Goal: Transaction & Acquisition: Purchase product/service

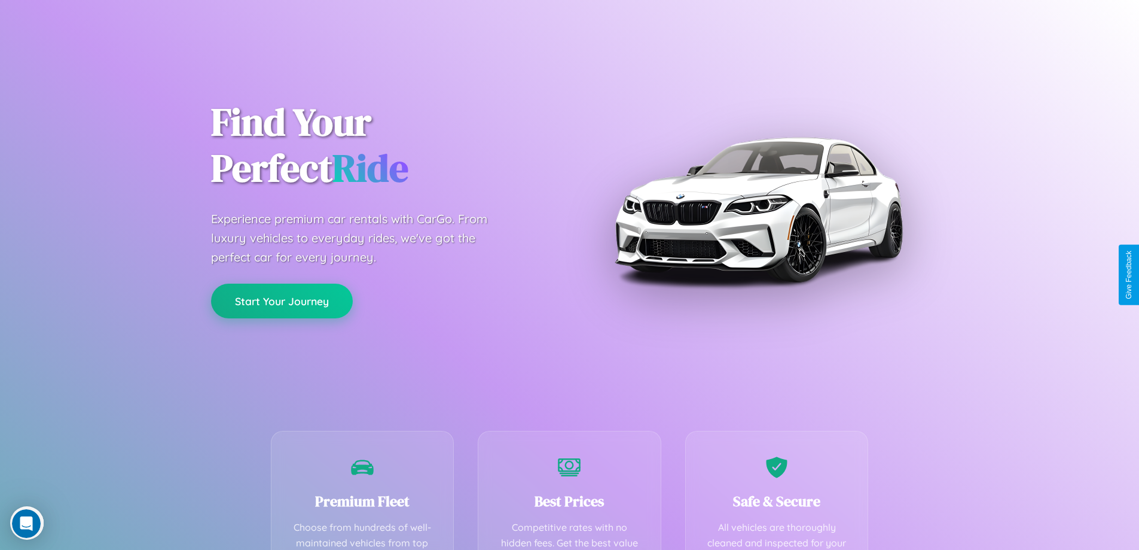
click at [282, 301] on button "Start Your Journey" at bounding box center [282, 300] width 142 height 35
click at [282, 300] on button "Start Your Journey" at bounding box center [282, 300] width 142 height 35
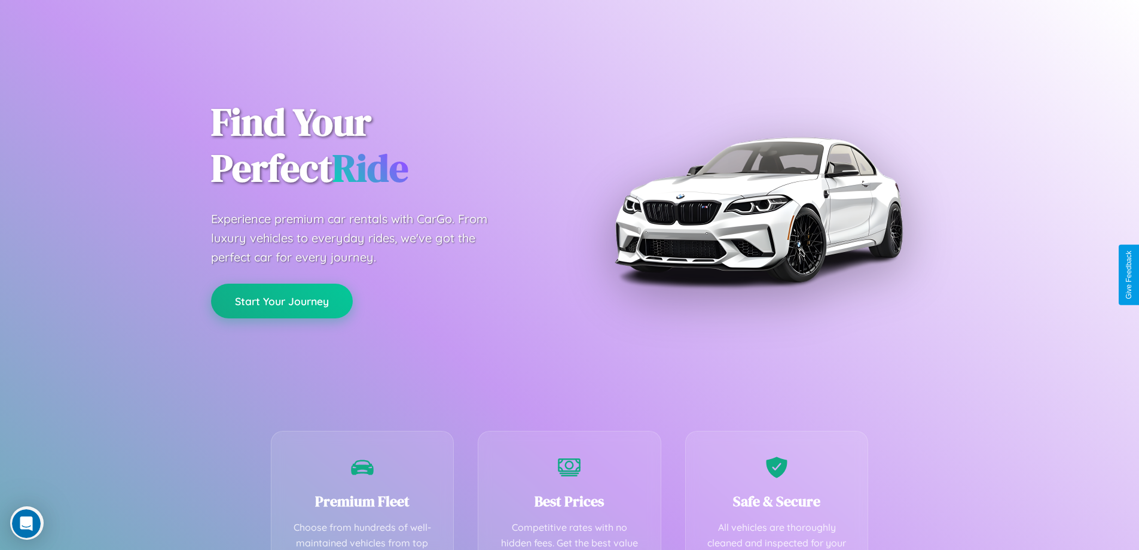
click at [282, 300] on button "Start Your Journey" at bounding box center [282, 300] width 142 height 35
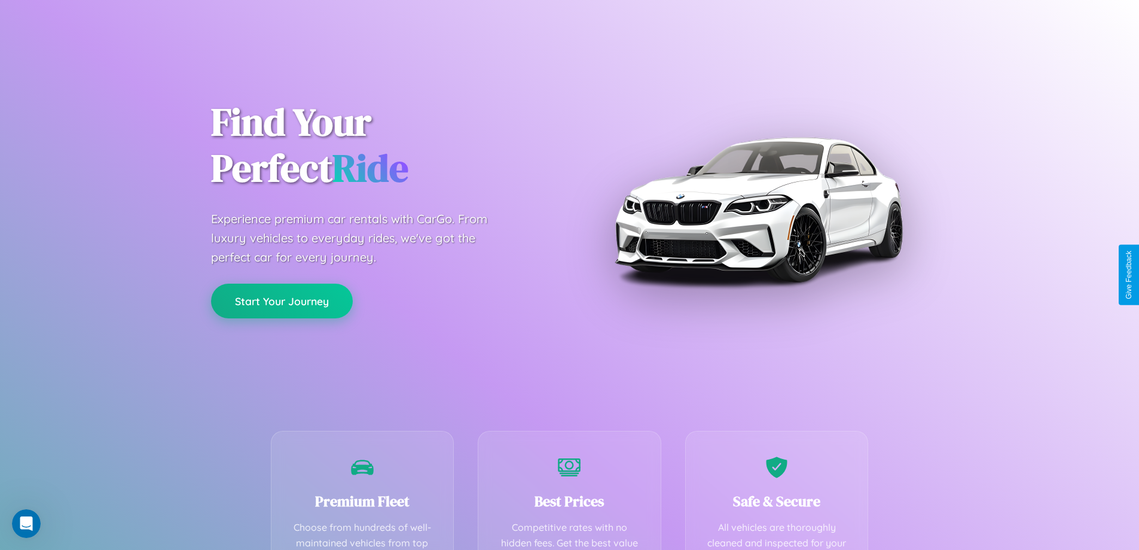
click at [282, 300] on button "Start Your Journey" at bounding box center [282, 300] width 142 height 35
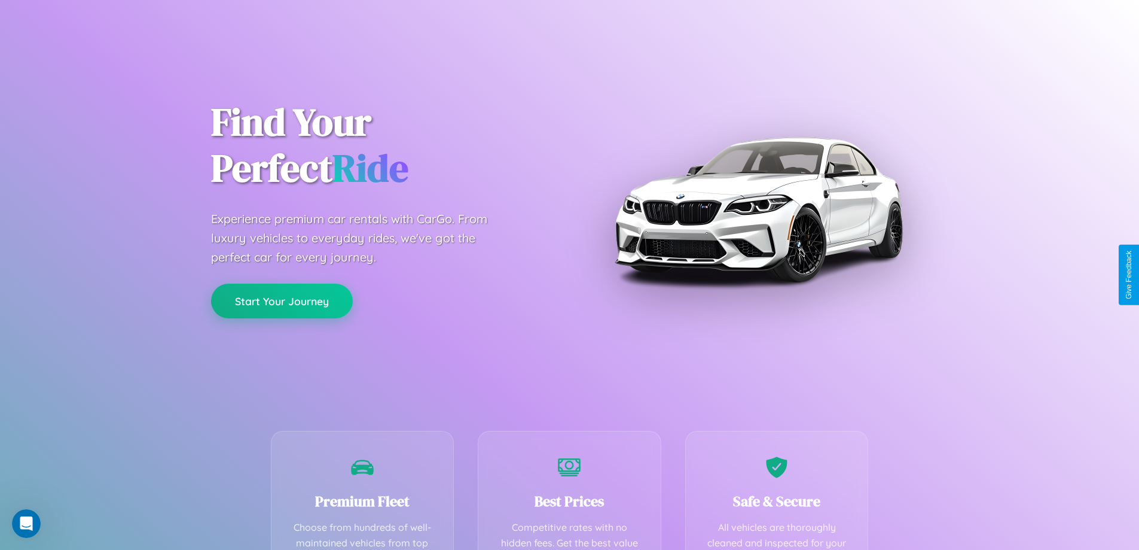
click at [282, 300] on button "Start Your Journey" at bounding box center [282, 300] width 142 height 35
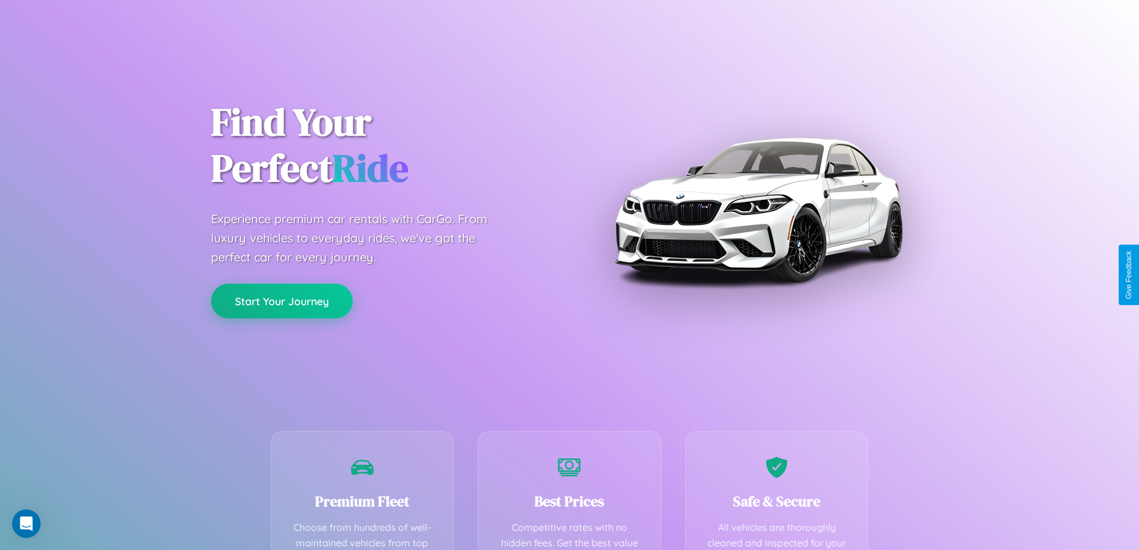
click at [282, 300] on button "Start Your Journey" at bounding box center [282, 300] width 142 height 35
